Goal: Check status: Check status

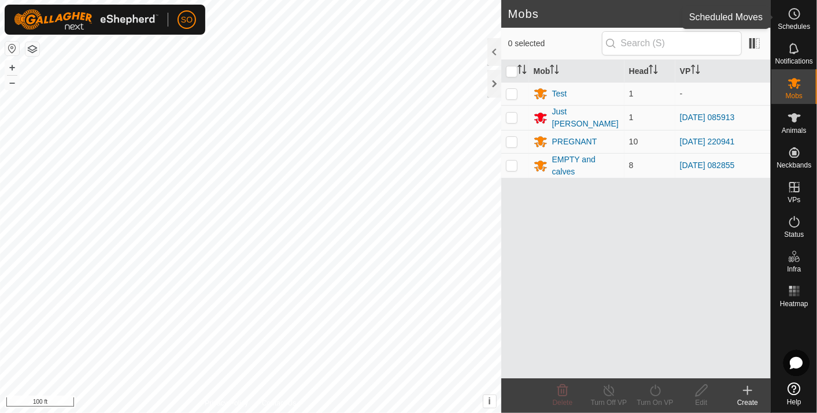
click at [795, 14] on icon at bounding box center [796, 13] width 2 height 3
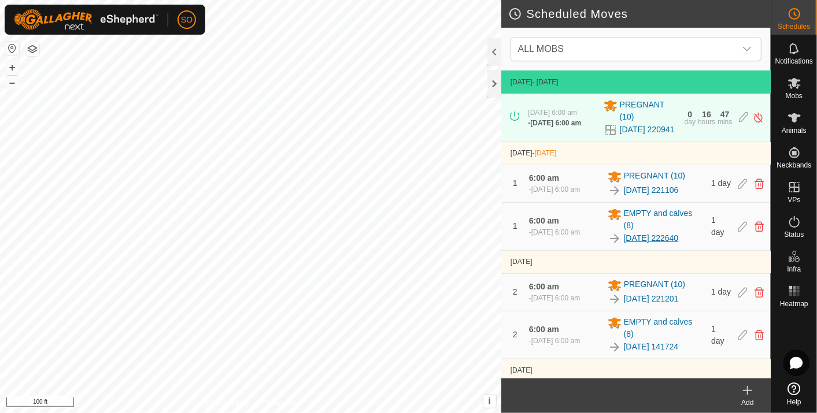
click at [641, 243] on link "[DATE] 222640" at bounding box center [651, 238] width 55 height 12
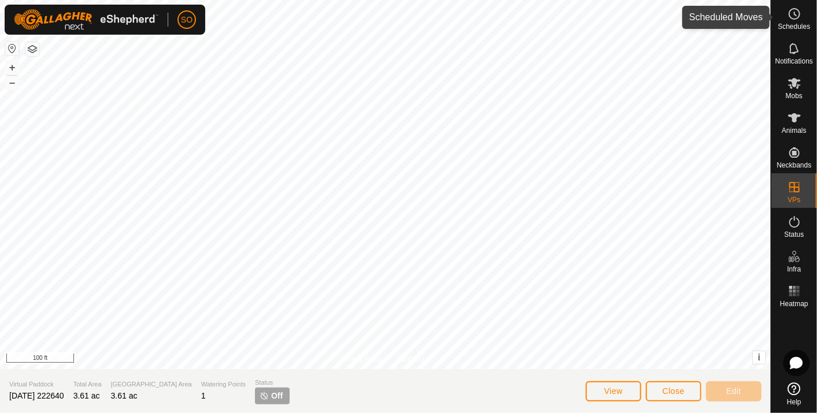
click at [795, 14] on icon at bounding box center [796, 13] width 2 height 3
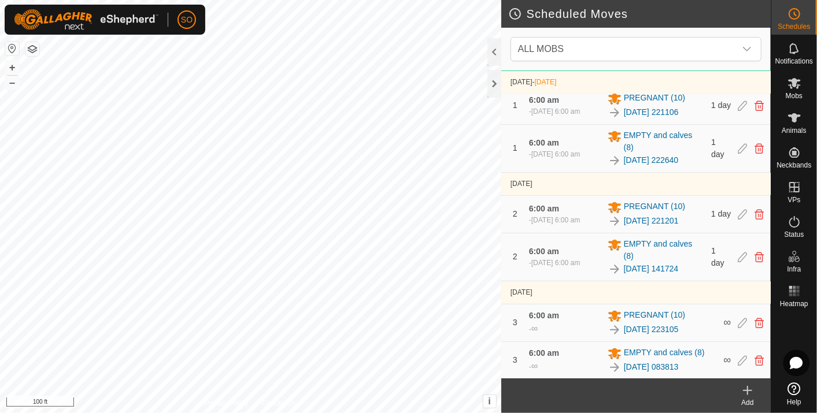
scroll to position [87, 0]
click at [649, 264] on link "[DATE] 141724" at bounding box center [651, 268] width 55 height 12
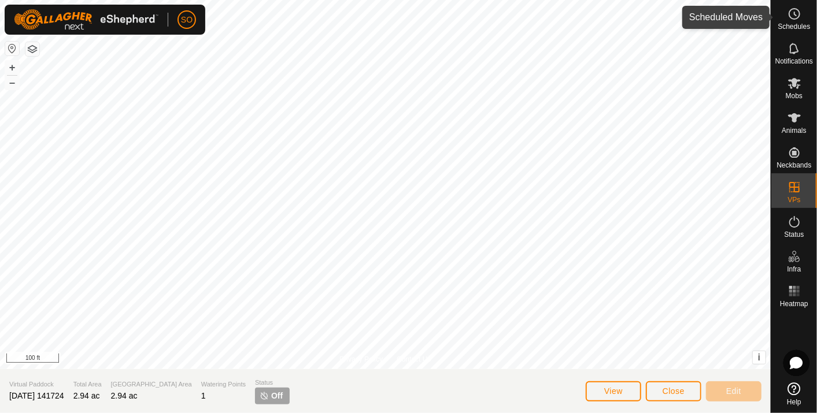
click at [793, 10] on icon at bounding box center [795, 14] width 14 height 14
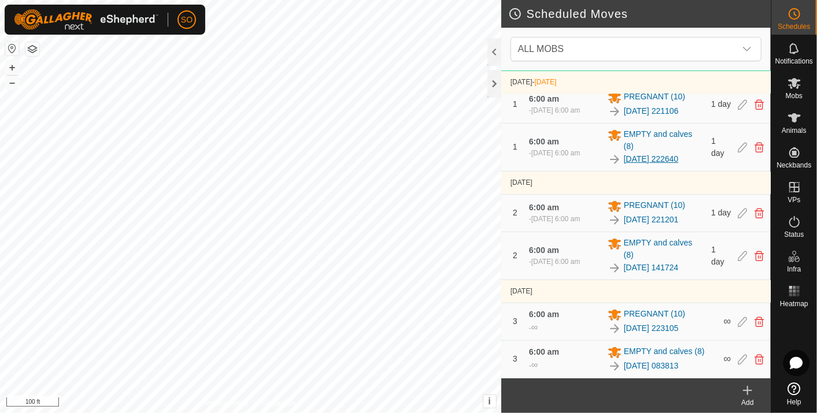
scroll to position [87, 0]
click at [667, 362] on link "[DATE] 083813" at bounding box center [651, 366] width 55 height 12
